Goal: Transaction & Acquisition: Purchase product/service

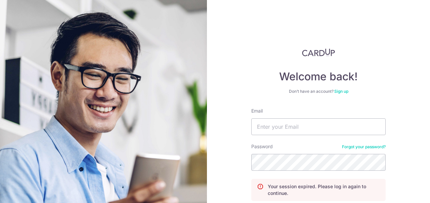
type input "[EMAIL_ADDRESS][DOMAIN_NAME]"
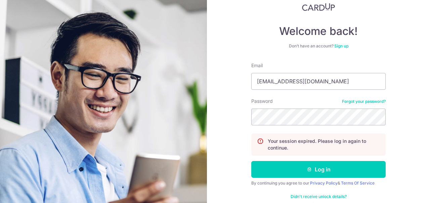
scroll to position [58, 0]
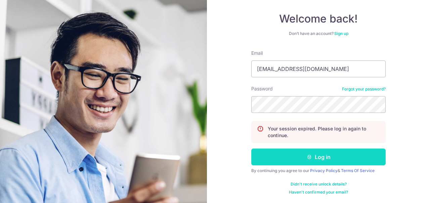
click at [314, 156] on button "Log in" at bounding box center [319, 157] width 135 height 17
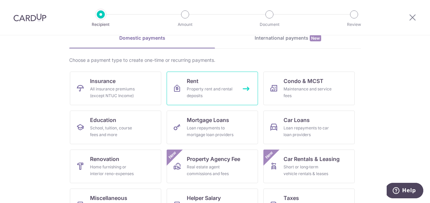
click at [201, 92] on div "Property rent and rental deposits" at bounding box center [211, 92] width 48 height 13
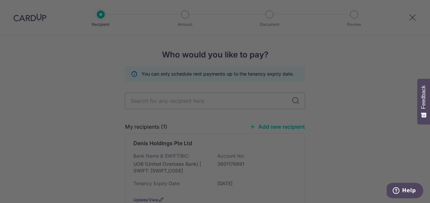
click at [302, 25] on div at bounding box center [217, 102] width 435 height 205
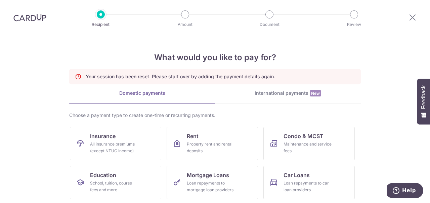
scroll to position [34, 0]
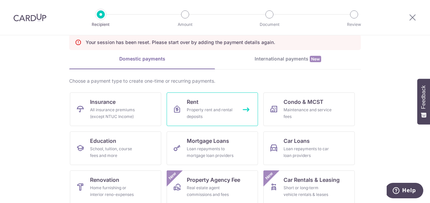
click at [222, 107] on div "Property rent and rental deposits" at bounding box center [211, 113] width 48 height 13
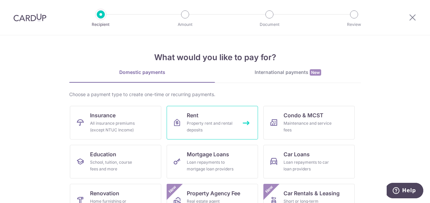
click at [206, 119] on link "Rent Property rent and rental deposits" at bounding box center [212, 123] width 91 height 34
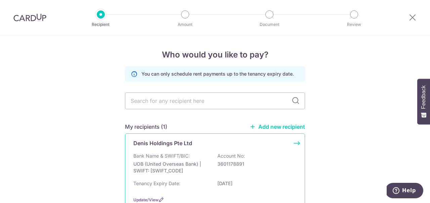
scroll to position [54, 0]
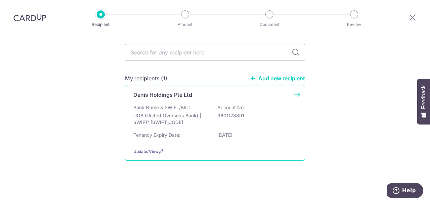
click at [216, 112] on div "Bank Name & SWIFT/BIC: UOB (United Overseas Bank) | SWIFT: UOVBSGSGXXX Account …" at bounding box center [215, 116] width 163 height 25
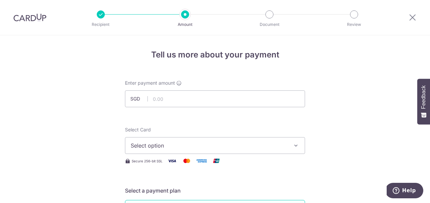
click at [194, 97] on input "text" at bounding box center [215, 98] width 180 height 17
type input "1"
type input "645.00"
click at [160, 145] on span "Select option" at bounding box center [209, 146] width 157 height 8
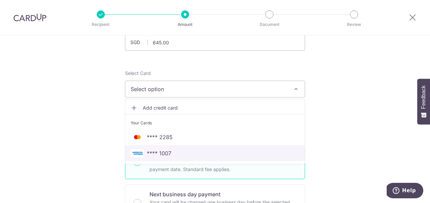
scroll to position [69, 0]
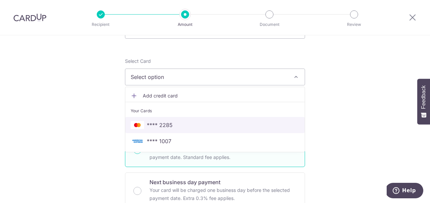
click at [170, 127] on span "**** 2285" at bounding box center [160, 125] width 26 height 8
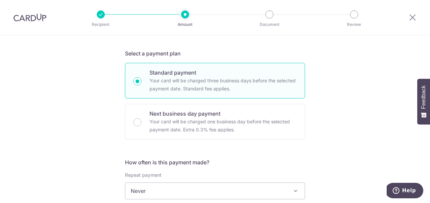
scroll to position [172, 0]
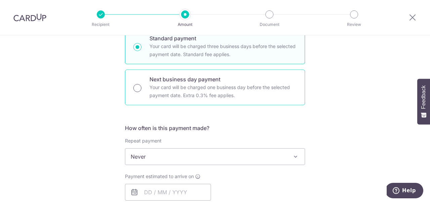
click at [138, 91] on input "Next business day payment Your card will be charged one business day before the…" at bounding box center [138, 88] width 8 height 8
radio input "true"
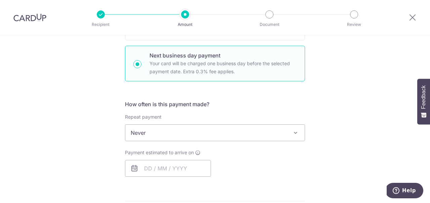
scroll to position [240, 0]
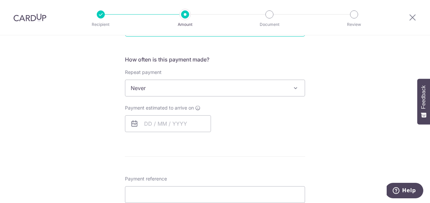
click at [165, 90] on span "Never" at bounding box center [215, 88] width 180 height 16
click at [158, 124] on input "text" at bounding box center [168, 123] width 86 height 17
click at [151, 184] on link "8" at bounding box center [152, 185] width 11 height 11
type input "08/09/2025"
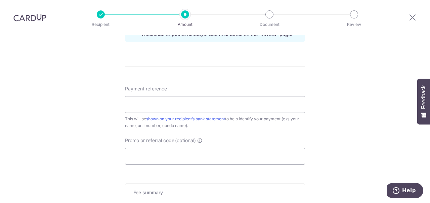
scroll to position [377, 0]
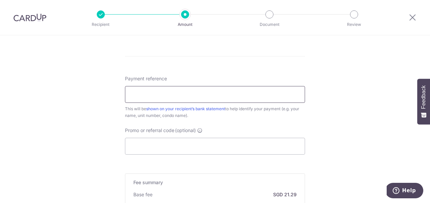
click at [147, 92] on input "Payment reference" at bounding box center [215, 94] width 180 height 17
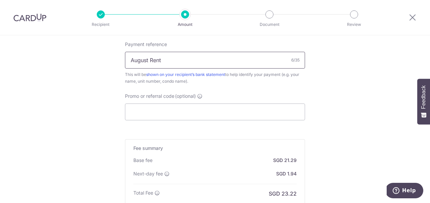
scroll to position [446, 0]
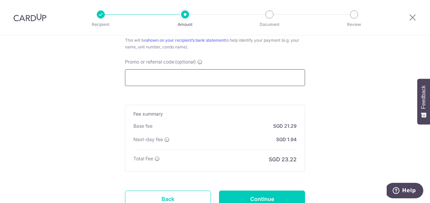
type input "August Rent"
click at [138, 79] on input "Promo or referral code (optional)" at bounding box center [215, 77] width 180 height 17
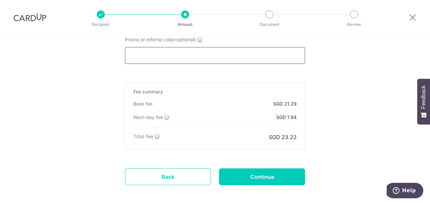
scroll to position [480, 0]
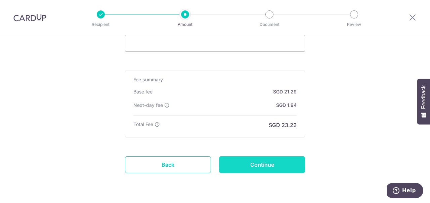
click at [258, 164] on input "Continue" at bounding box center [262, 164] width 86 height 17
type input "Create Schedule"
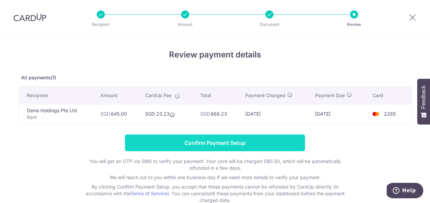
click at [211, 141] on input "Confirm Payment Setup" at bounding box center [215, 143] width 180 height 17
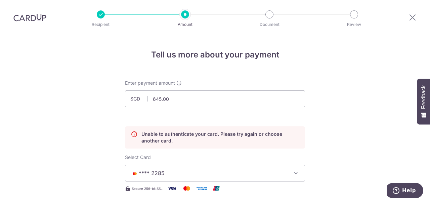
scroll to position [34, 0]
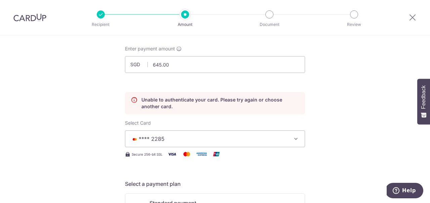
click at [219, 138] on span "**** 2285" at bounding box center [209, 139] width 157 height 8
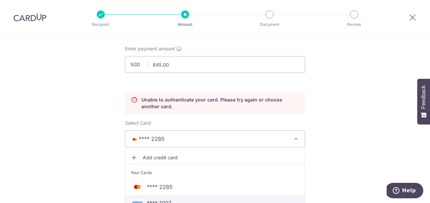
click at [187, 202] on span "**** 1007" at bounding box center [215, 203] width 169 height 8
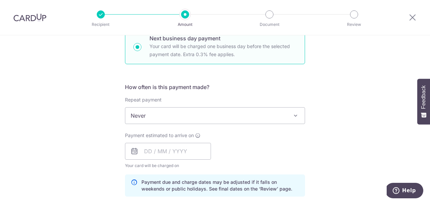
scroll to position [274, 0]
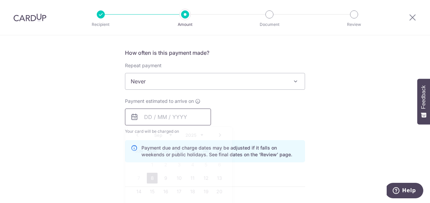
click at [158, 122] on input "text" at bounding box center [168, 117] width 86 height 17
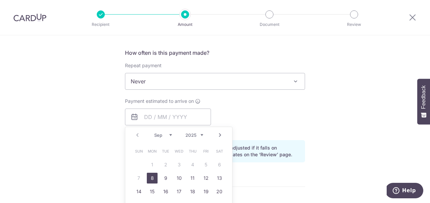
click at [150, 177] on link "8" at bounding box center [152, 178] width 11 height 11
type input "08/09/2025"
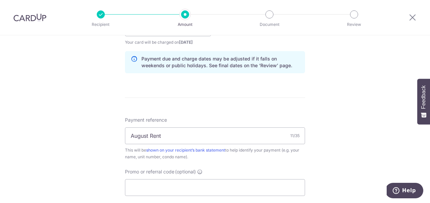
scroll to position [377, 0]
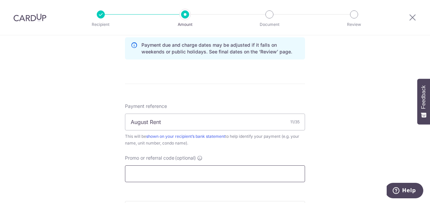
click at [138, 176] on input "Promo or referral code (optional)" at bounding box center [215, 173] width 180 height 17
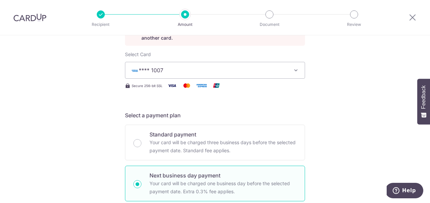
scroll to position [0, 0]
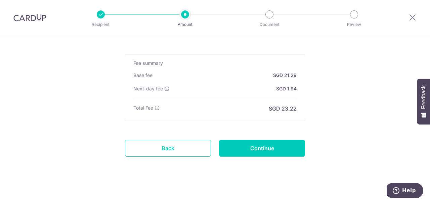
scroll to position [528, 0]
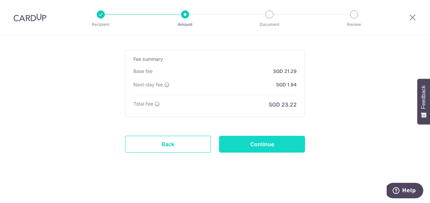
click at [264, 144] on input "Continue" at bounding box center [262, 144] width 86 height 17
type input "Update Schedule"
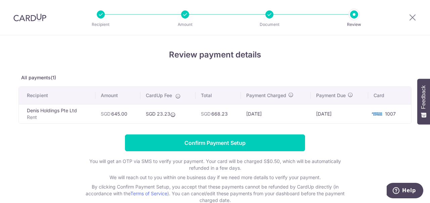
scroll to position [34, 0]
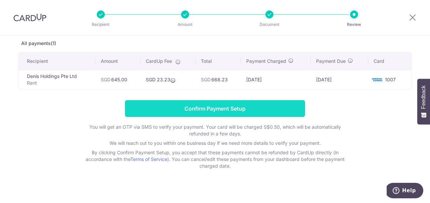
click at [238, 108] on input "Confirm Payment Setup" at bounding box center [215, 108] width 180 height 17
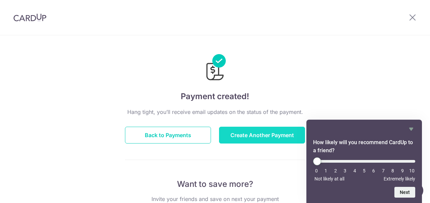
click at [255, 134] on button "Create Another Payment" at bounding box center [262, 135] width 86 height 17
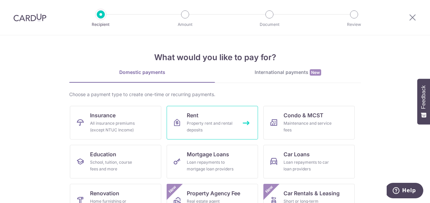
click at [215, 121] on div "Property rent and rental deposits" at bounding box center [211, 126] width 48 height 13
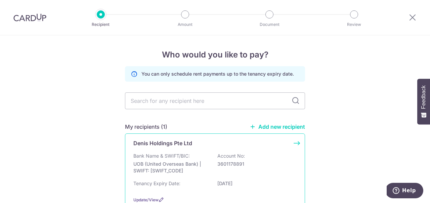
click at [191, 145] on p "Denis Holdings Pte Ltd" at bounding box center [163, 143] width 59 height 8
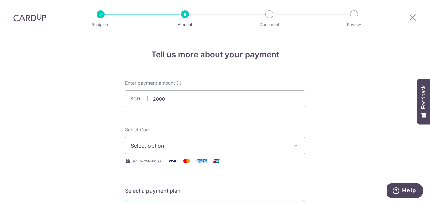
type input "2,000.00"
click at [194, 148] on span "Select option" at bounding box center [209, 146] width 157 height 8
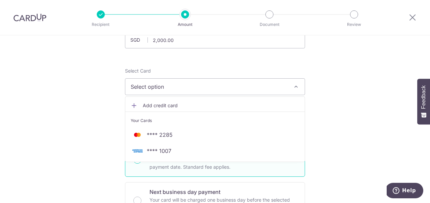
scroll to position [69, 0]
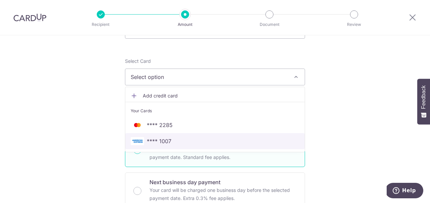
click at [204, 145] on span "**** 1007" at bounding box center [215, 141] width 169 height 8
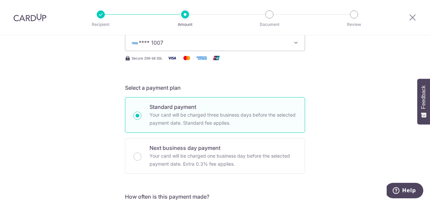
scroll to position [137, 0]
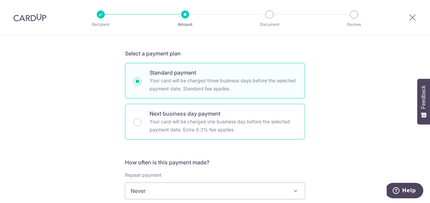
click at [181, 127] on p "Your card will be charged one business day before the selected payment date. Ex…" at bounding box center [223, 126] width 147 height 16
click at [142, 126] on input "Next business day payment Your card will be charged one business day before the…" at bounding box center [138, 122] width 8 height 8
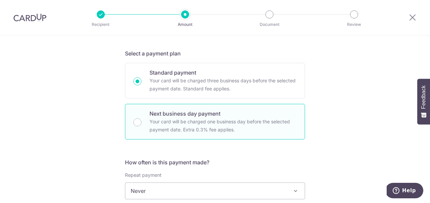
radio input "false"
radio input "true"
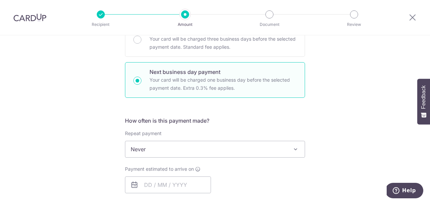
scroll to position [206, 0]
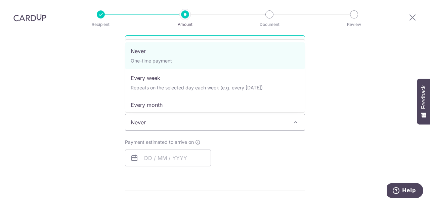
click at [180, 129] on span "Never" at bounding box center [215, 122] width 180 height 16
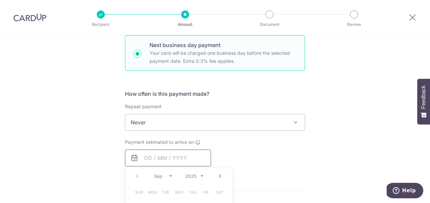
click at [148, 163] on input "text" at bounding box center [168, 158] width 86 height 17
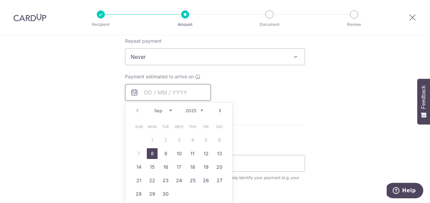
scroll to position [274, 0]
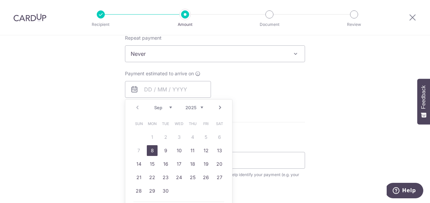
click at [149, 151] on link "8" at bounding box center [152, 150] width 11 height 11
type input "[DATE]"
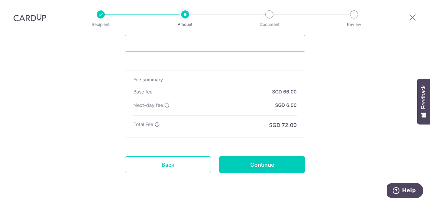
scroll to position [377, 0]
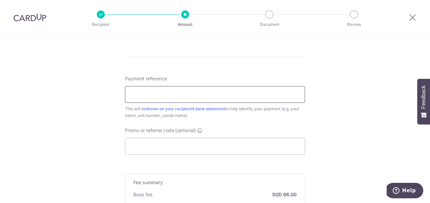
click at [140, 96] on input "Payment reference" at bounding box center [215, 94] width 180 height 17
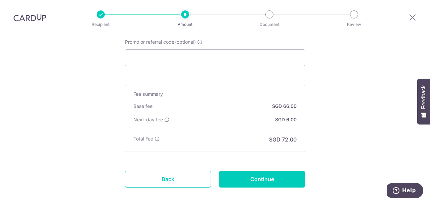
scroll to position [480, 0]
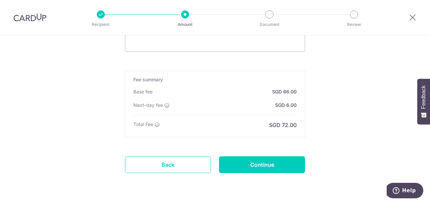
type input "September rent"
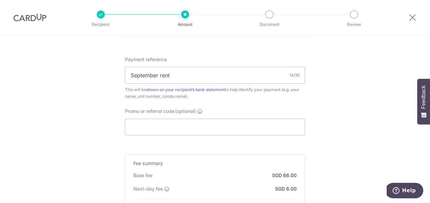
scroll to position [412, 0]
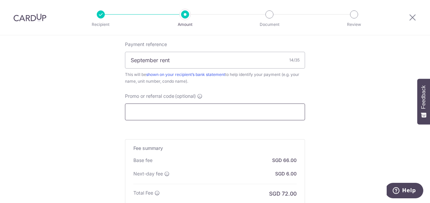
click at [173, 107] on input "Promo or referral code (optional)" at bounding box center [215, 112] width 180 height 17
paste input "SAVERENT179"
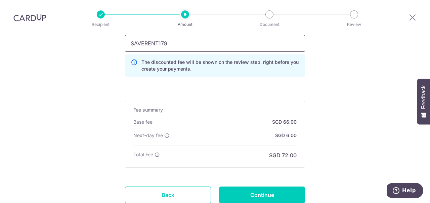
scroll to position [515, 0]
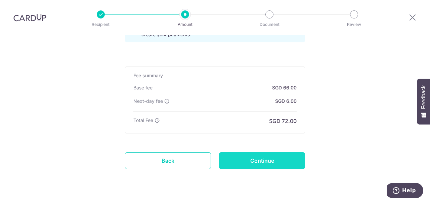
type input "SAVERENT179"
click at [277, 157] on input "Continue" at bounding box center [262, 160] width 86 height 17
type input "Create Schedule"
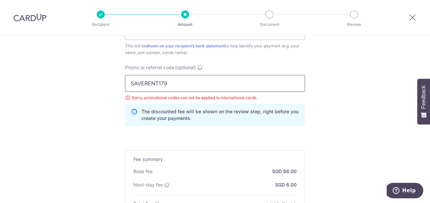
scroll to position [403, 0]
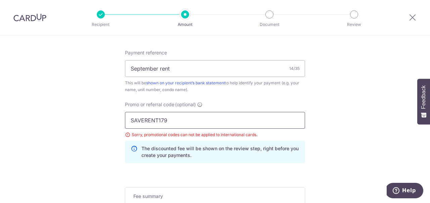
click at [177, 123] on input "SAVERENT179" at bounding box center [215, 120] width 180 height 17
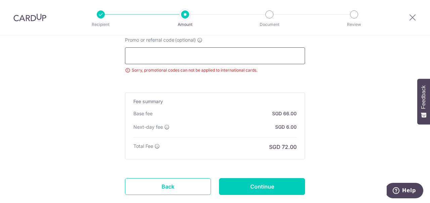
scroll to position [472, 0]
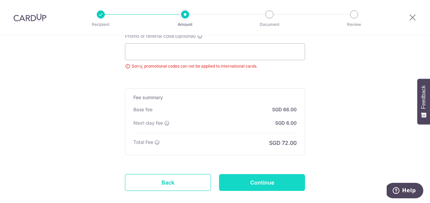
click at [251, 184] on input "Continue" at bounding box center [262, 182] width 86 height 17
type input "Update Schedule"
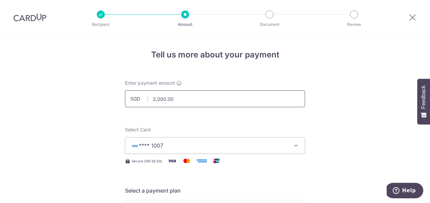
click at [197, 99] on input "2,000.00" at bounding box center [215, 98] width 180 height 17
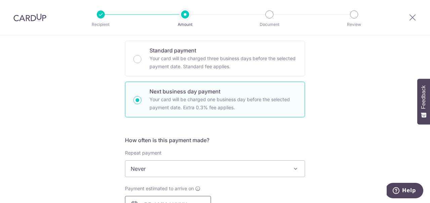
scroll to position [206, 0]
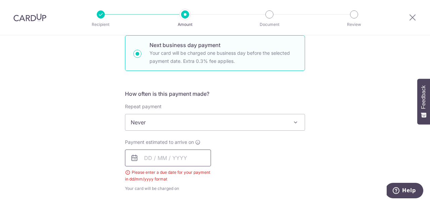
type input "2,000.00"
click at [169, 161] on input "text" at bounding box center [168, 158] width 86 height 17
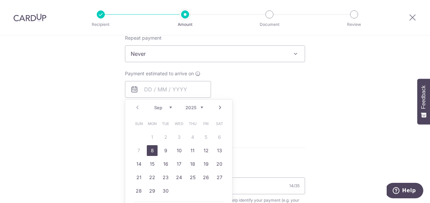
click at [156, 150] on link "8" at bounding box center [152, 150] width 11 height 11
type input "08/09/2025"
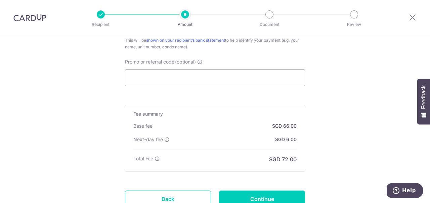
scroll to position [480, 0]
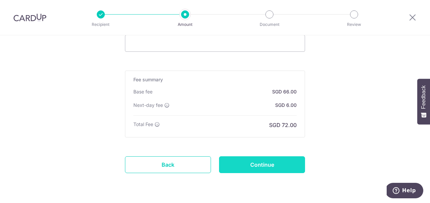
click at [262, 166] on input "Continue" at bounding box center [262, 164] width 86 height 17
type input "Update Schedule"
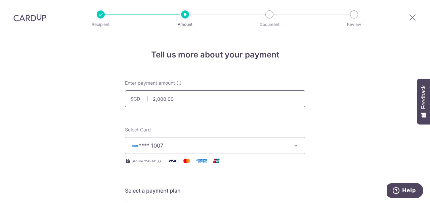
click at [155, 99] on input "2,000.00" at bounding box center [215, 98] width 180 height 17
type input "1,000.00"
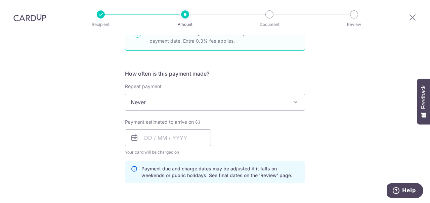
scroll to position [240, 0]
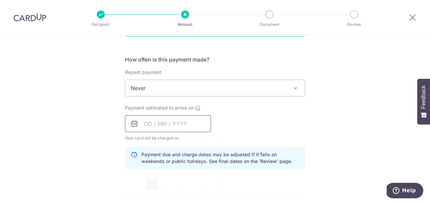
click at [147, 124] on input "text" at bounding box center [168, 123] width 86 height 17
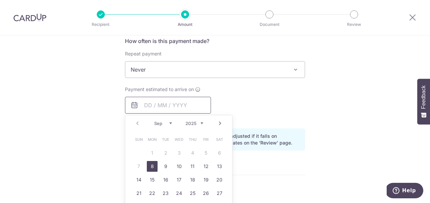
scroll to position [274, 0]
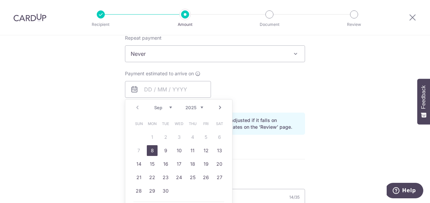
click at [151, 151] on link "8" at bounding box center [152, 150] width 11 height 11
type input "[DATE]"
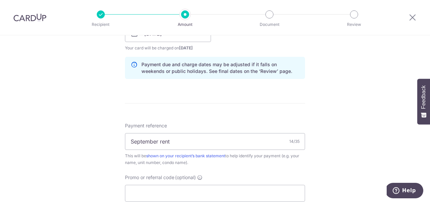
scroll to position [343, 0]
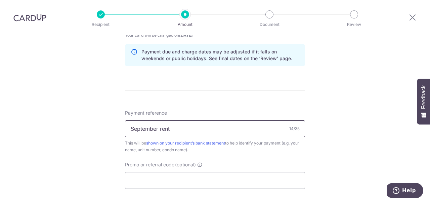
click at [182, 130] on input "September rent" at bounding box center [215, 128] width 180 height 17
type input "September rent 1"
click at [74, 128] on div "Tell us more about your payment Enter payment amount SGD 1,000.00 1000.00 Selec…" at bounding box center [215, 26] width 430 height 669
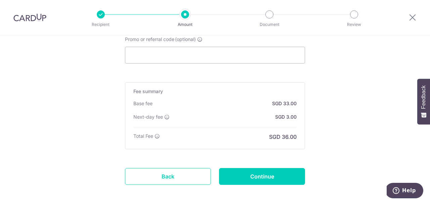
scroll to position [480, 0]
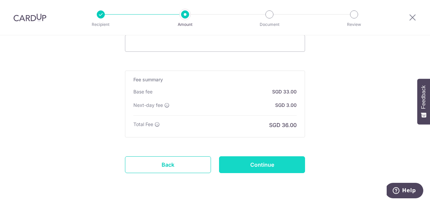
click at [275, 161] on input "Continue" at bounding box center [262, 164] width 86 height 17
type input "Update Schedule"
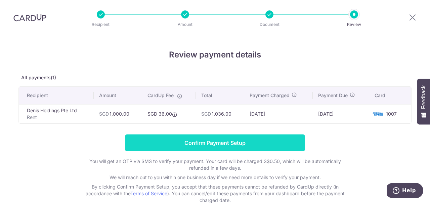
click at [193, 144] on input "Confirm Payment Setup" at bounding box center [215, 143] width 180 height 17
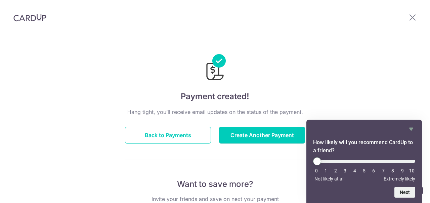
click at [240, 134] on button "Create Another Payment" at bounding box center [262, 135] width 86 height 17
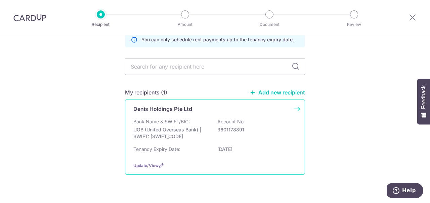
click at [201, 131] on p "UOB (United Overseas Bank) | SWIFT: [SWIFT_CODE]" at bounding box center [171, 132] width 75 height 13
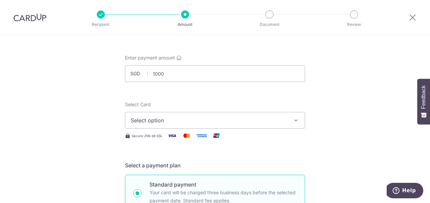
scroll to position [34, 0]
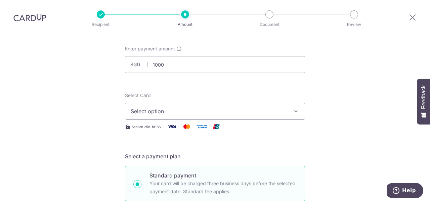
type input "1,000.00"
click at [179, 110] on span "Select option" at bounding box center [209, 111] width 157 height 8
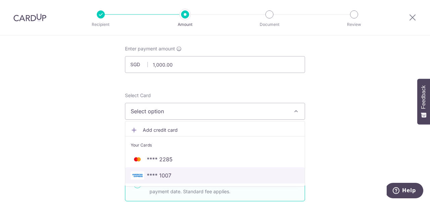
click at [160, 175] on span "**** 1007" at bounding box center [159, 176] width 25 height 8
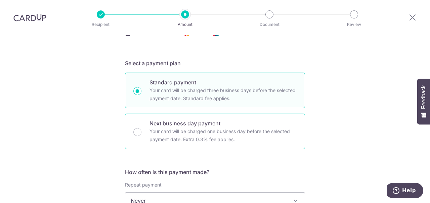
scroll to position [137, 0]
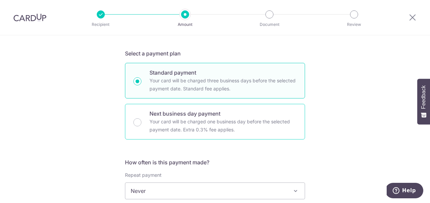
click at [149, 125] on div "Next business day payment Your card will be charged one business day before the…" at bounding box center [215, 122] width 180 height 36
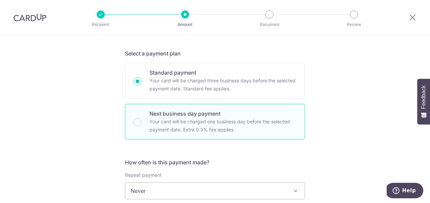
radio input "false"
radio input "true"
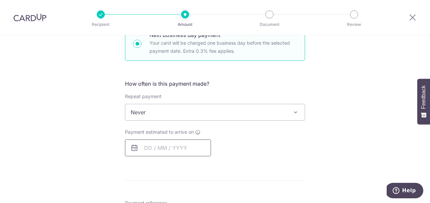
scroll to position [240, 0]
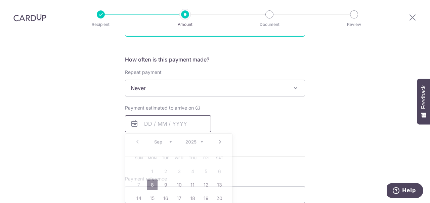
click at [157, 123] on input "text" at bounding box center [168, 123] width 86 height 17
click at [153, 184] on link "8" at bounding box center [152, 185] width 11 height 11
type input "[DATE]"
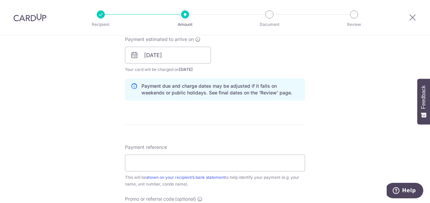
scroll to position [343, 0]
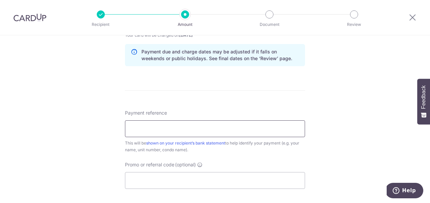
click at [145, 125] on input "Payment reference" at bounding box center [215, 128] width 180 height 17
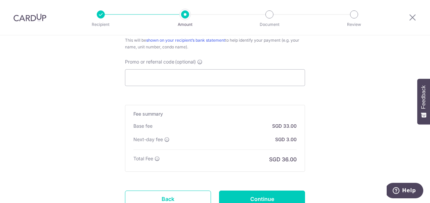
scroll to position [480, 0]
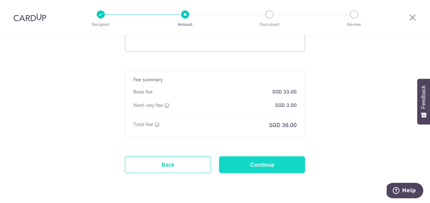
type input "September rent 2"
click at [286, 167] on input "Continue" at bounding box center [262, 164] width 86 height 17
type input "Create Schedule"
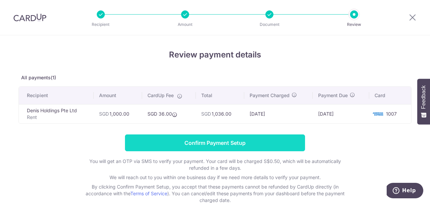
click at [224, 145] on input "Confirm Payment Setup" at bounding box center [215, 143] width 180 height 17
